Goal: Find specific page/section: Find specific page/section

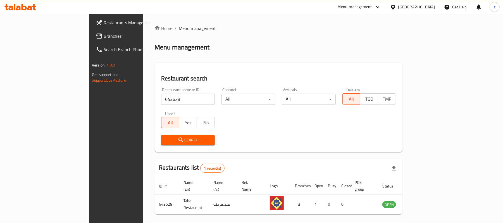
click at [399, 4] on div at bounding box center [394, 7] width 8 height 6
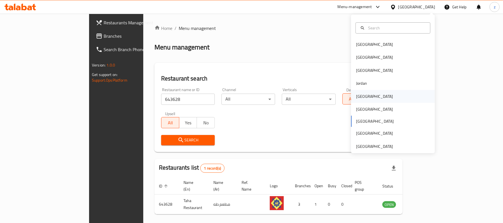
click at [359, 98] on div "[GEOGRAPHIC_DATA]" at bounding box center [374, 96] width 37 height 6
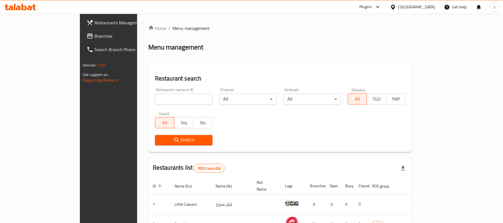
click at [434, 7] on div "[GEOGRAPHIC_DATA]" at bounding box center [417, 7] width 37 height 6
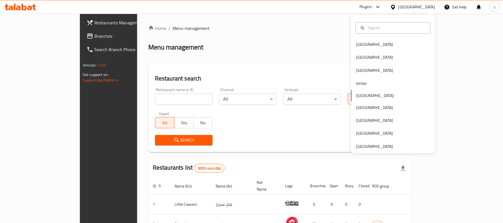
scroll to position [3, 0]
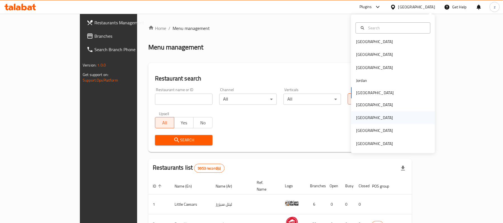
click at [356, 118] on div "[GEOGRAPHIC_DATA]" at bounding box center [374, 118] width 37 height 6
